Goal: Task Accomplishment & Management: Use online tool/utility

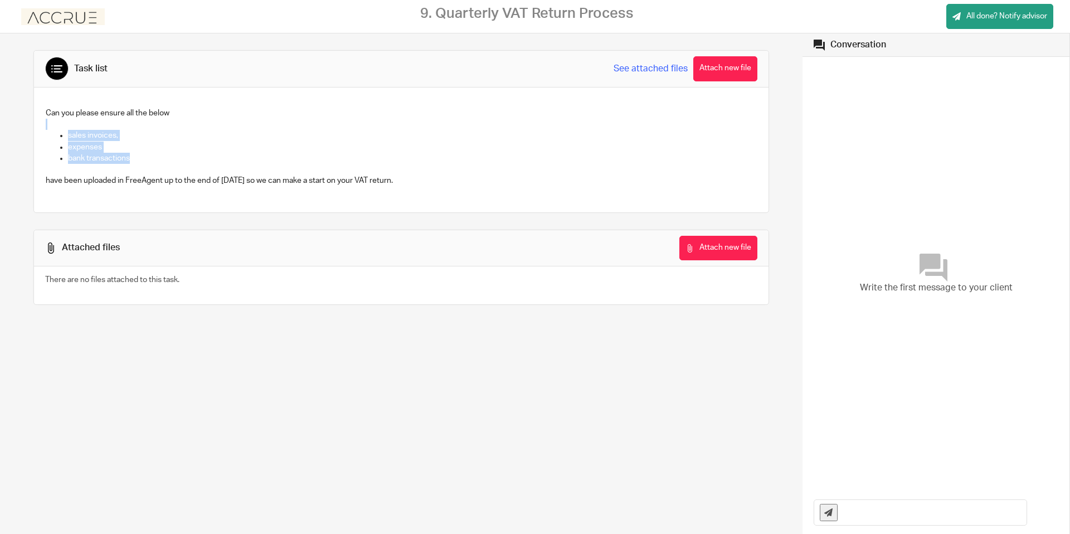
drag, startPoint x: 129, startPoint y: 159, endPoint x: 53, endPoint y: 107, distance: 91.9
click at [62, 115] on div "Can you please ensure all the below sales invoices, expenses bank transactions …" at bounding box center [401, 148] width 723 height 93
click at [50, 105] on div "Can you please ensure all the below sales invoices, expenses bank transactions …" at bounding box center [401, 148] width 723 height 93
click at [125, 147] on p "expenses" at bounding box center [412, 147] width 689 height 11
drag, startPoint x: 70, startPoint y: 181, endPoint x: 377, endPoint y: 187, distance: 307.8
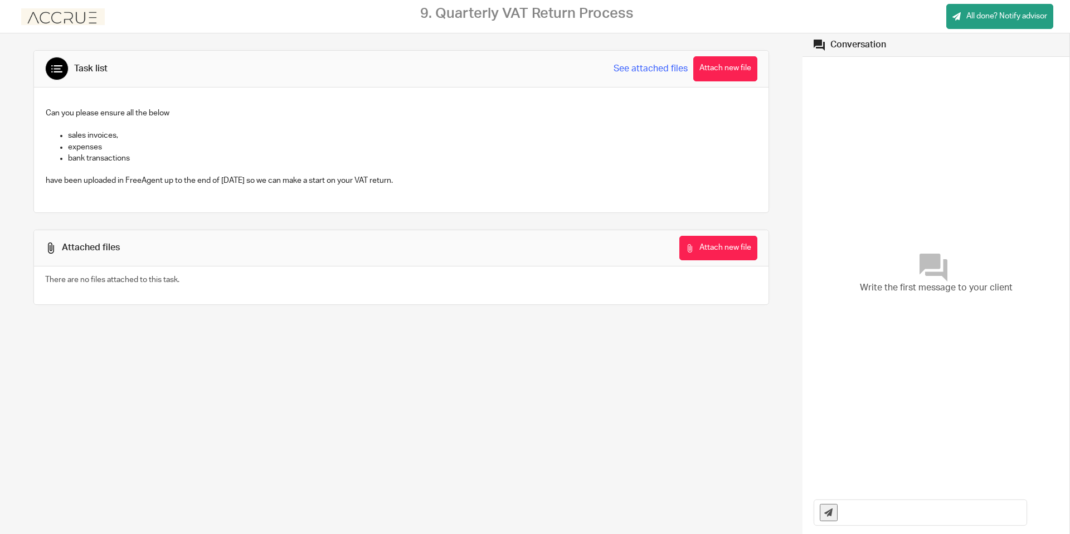
click at [251, 187] on div "Can you please ensure all the below sales invoices, expenses bank transactions …" at bounding box center [401, 148] width 723 height 93
drag, startPoint x: 377, startPoint y: 187, endPoint x: 384, endPoint y: 185, distance: 7.1
click at [378, 187] on div "Can you please ensure all the below sales invoices, expenses bank transactions …" at bounding box center [401, 148] width 723 height 93
drag, startPoint x: 425, startPoint y: 183, endPoint x: 295, endPoint y: 173, distance: 130.9
click at [295, 173] on div "Can you please ensure all the below sales invoices, expenses bank transactions …" at bounding box center [401, 148] width 723 height 93
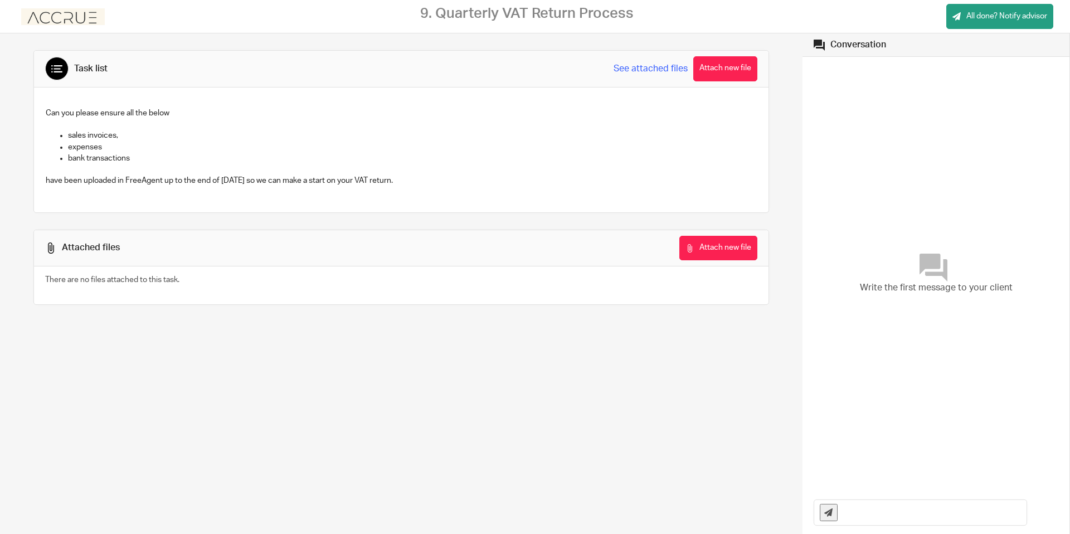
click at [324, 200] on div "Can you please ensure all the below sales invoices, expenses bank transactions …" at bounding box center [401, 150] width 735 height 125
click at [983, 12] on span "All done? Notify advisor" at bounding box center [1007, 16] width 81 height 11
drag, startPoint x: 1040, startPoint y: 36, endPoint x: 1033, endPoint y: 35, distance: 6.8
click at [1039, 36] on div at bounding box center [1032, 34] width 30 height 13
